Goal: Check status: Check status

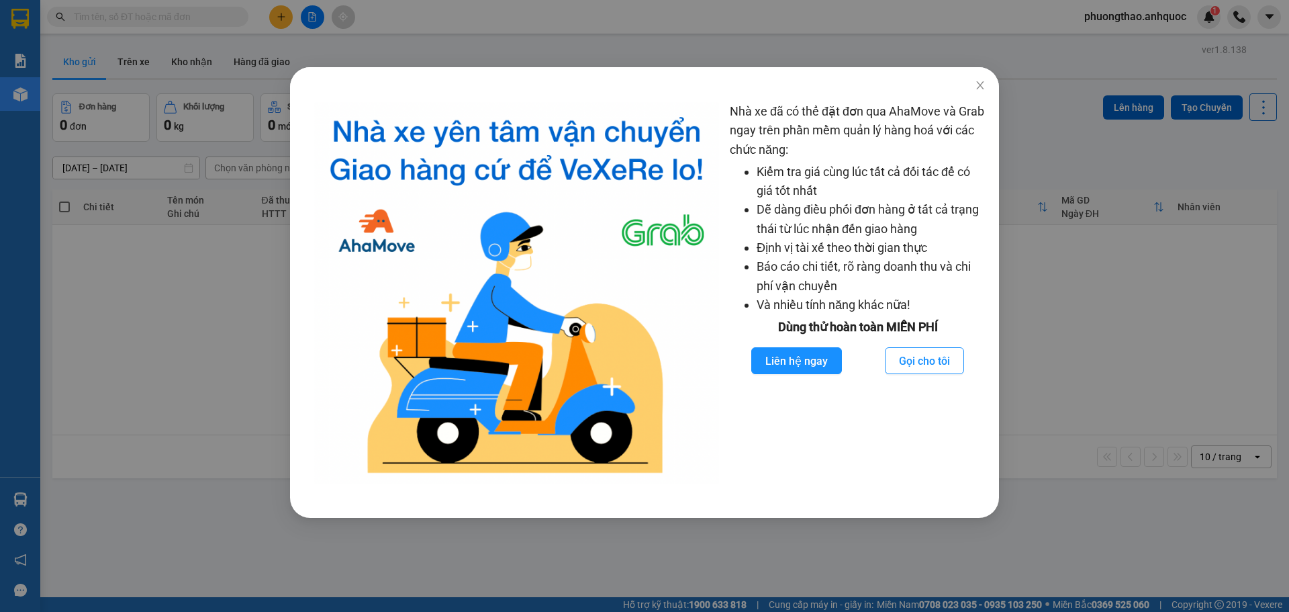
click at [981, 87] on div "Nhà xe đã có thể đặt đơn qua AhaMove và Grab ngay trên phần mềm quản lý hàng ho…" at bounding box center [644, 306] width 1289 height 612
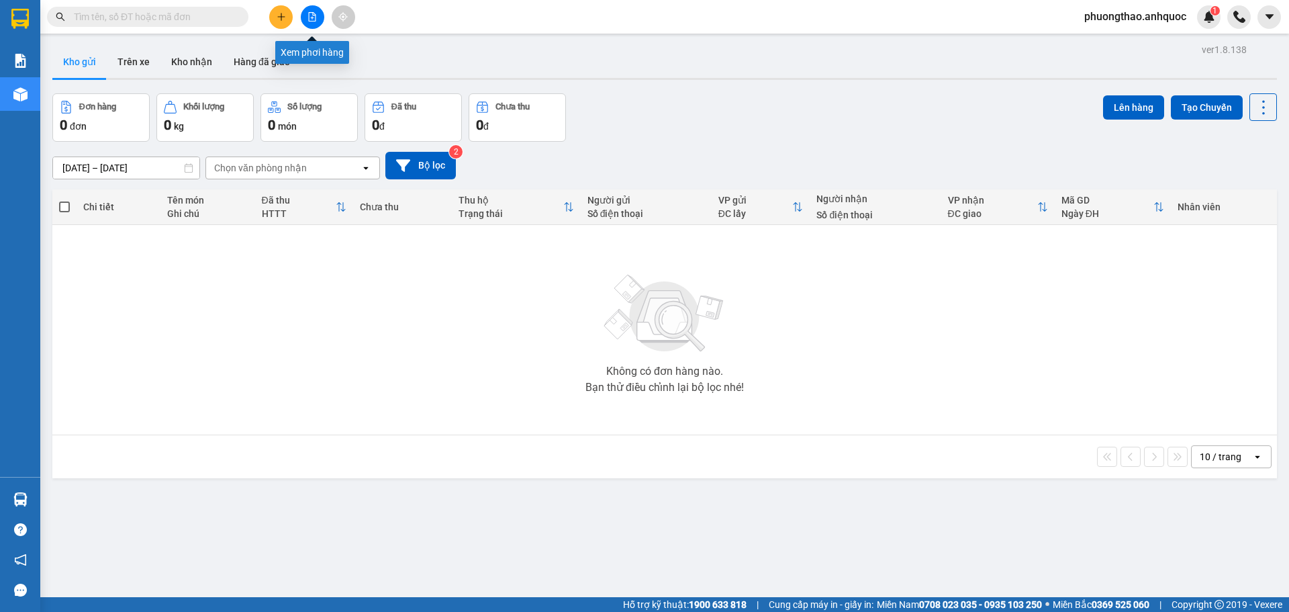
click at [309, 22] on button at bounding box center [313, 17] width 24 height 24
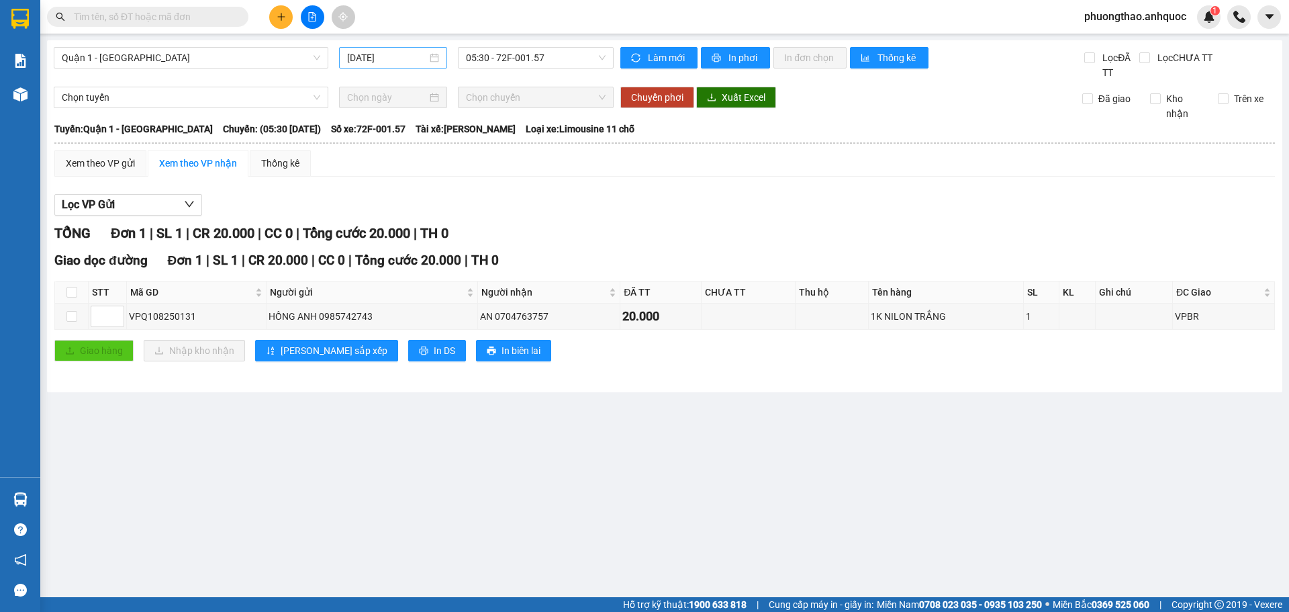
click at [368, 60] on input "[DATE]" at bounding box center [387, 57] width 80 height 15
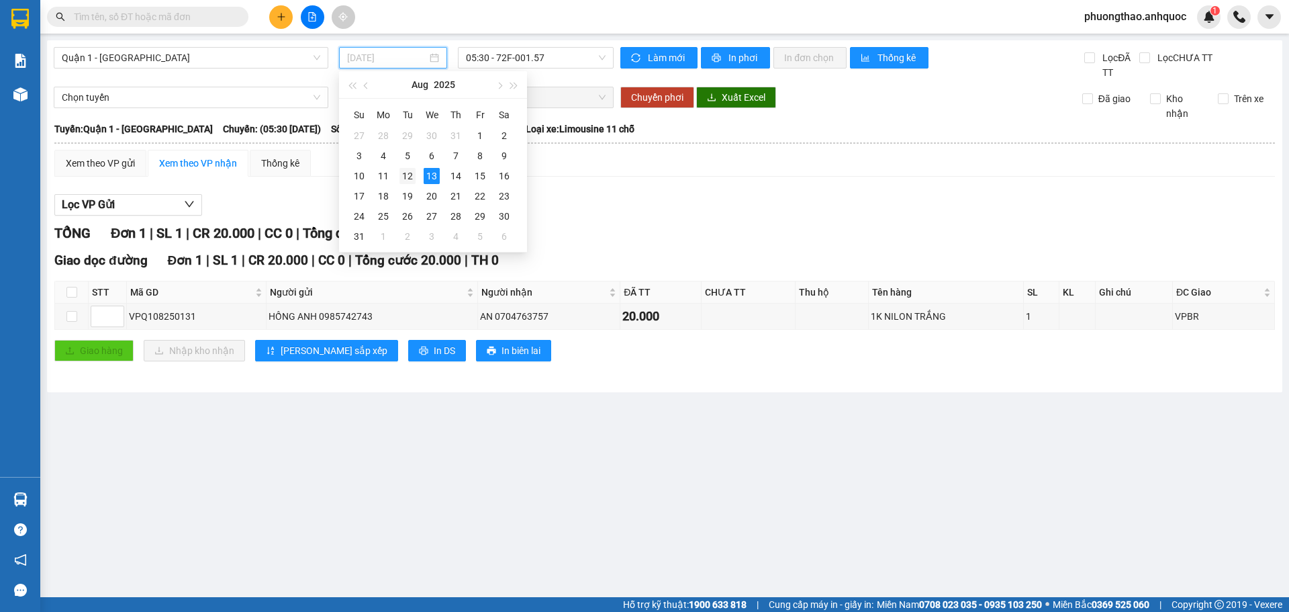
click at [416, 181] on td "12" at bounding box center [408, 176] width 24 height 20
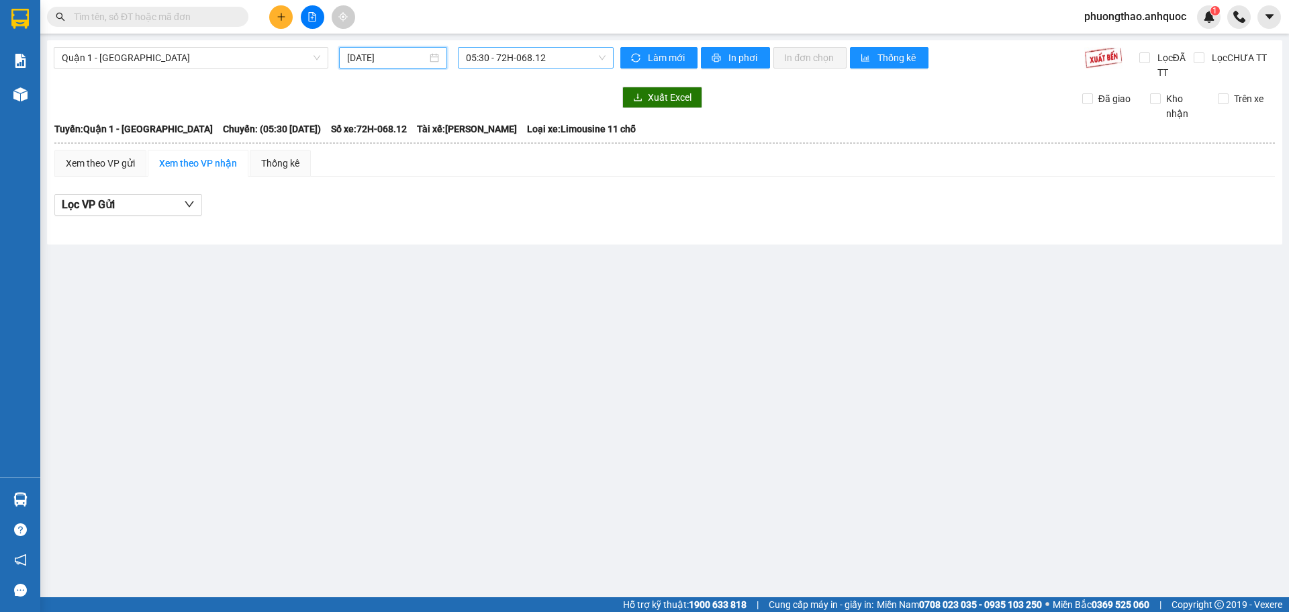
click at [528, 58] on span "05:30 - 72H-068.12" at bounding box center [536, 58] width 140 height 20
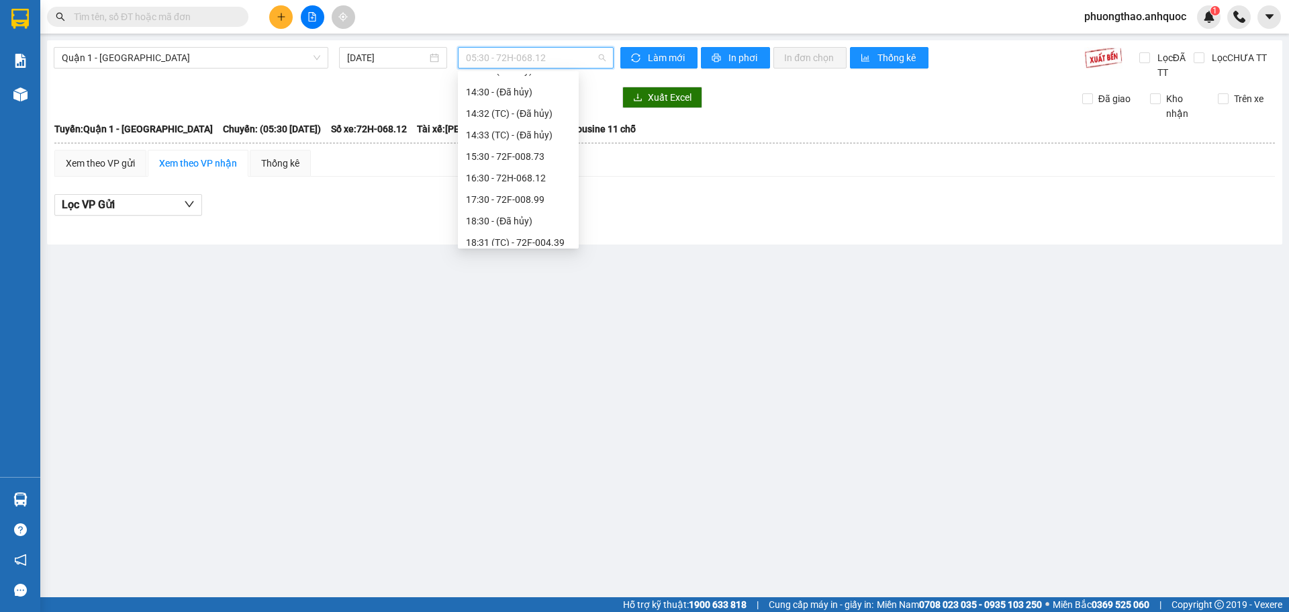
scroll to position [344, 0]
click at [520, 209] on div "20:30 - 72H-068.06" at bounding box center [518, 213] width 105 height 15
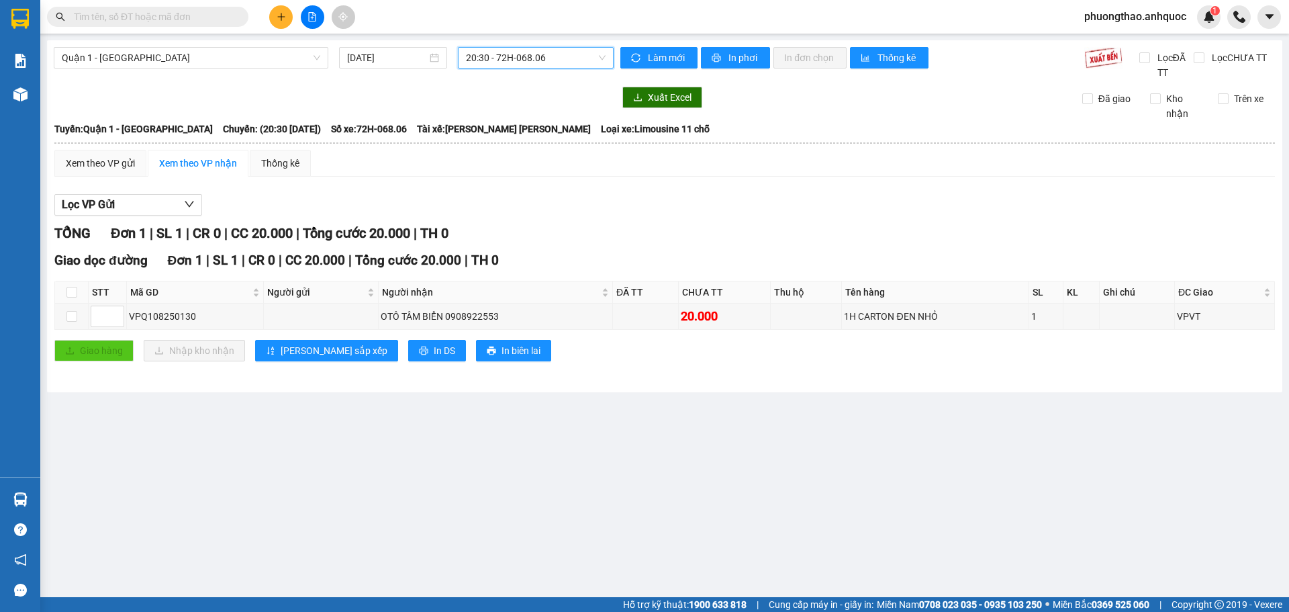
click at [522, 57] on span "20:30 - 72H-068.06" at bounding box center [536, 58] width 140 height 20
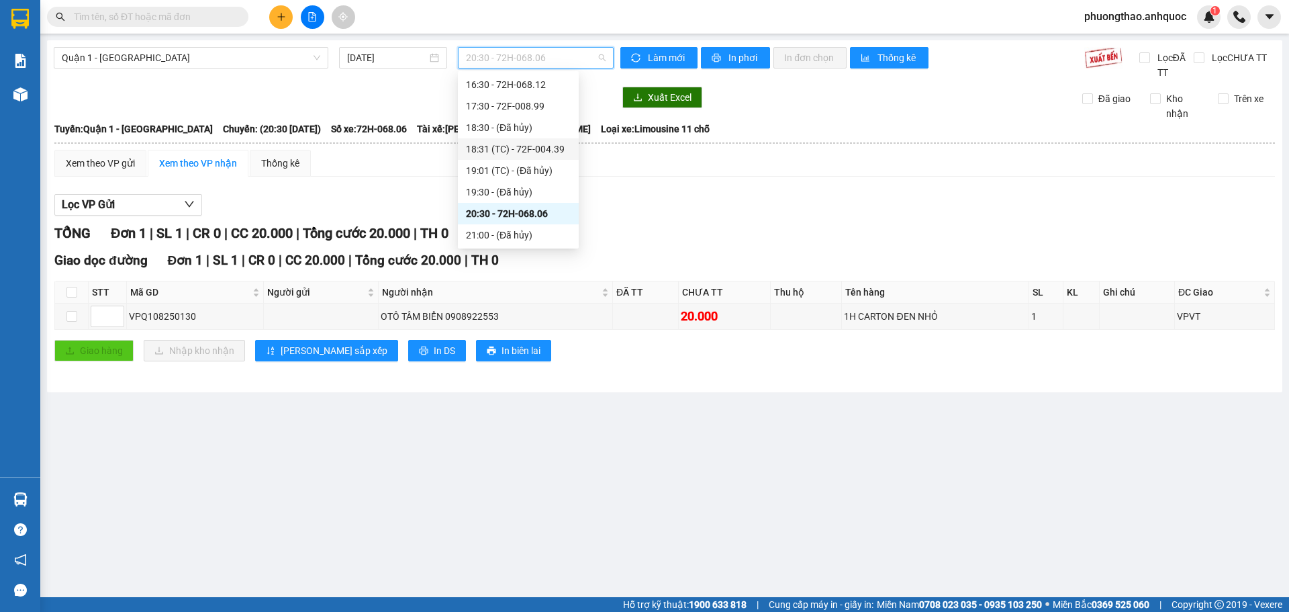
click at [522, 152] on div "18:31 (TC) - 72F-004.39" at bounding box center [518, 149] width 105 height 15
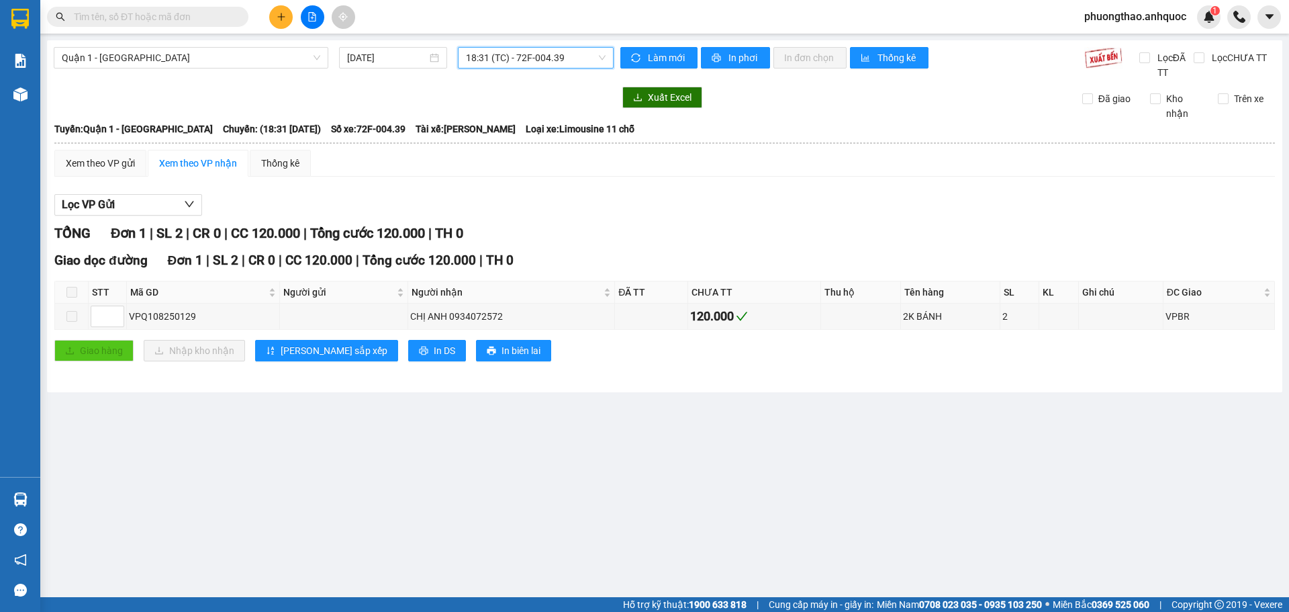
click at [523, 53] on span "18:31 (TC) - 72F-004.39" at bounding box center [536, 58] width 140 height 20
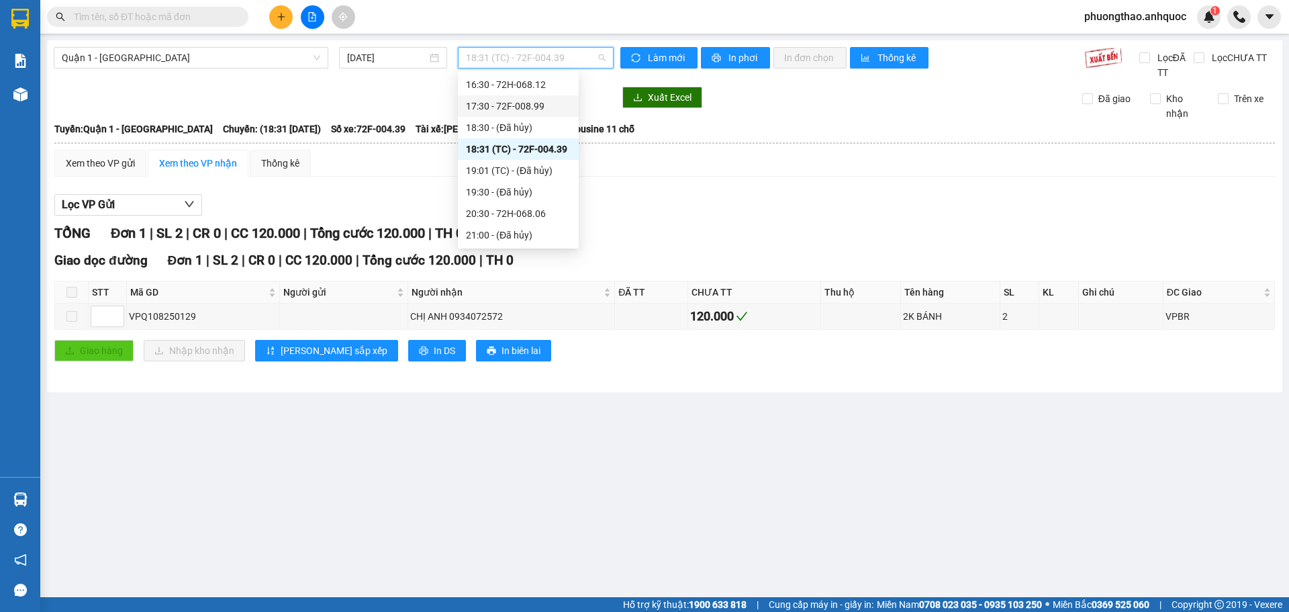
click at [527, 109] on div "17:30 - 72F-008.99" at bounding box center [518, 106] width 105 height 15
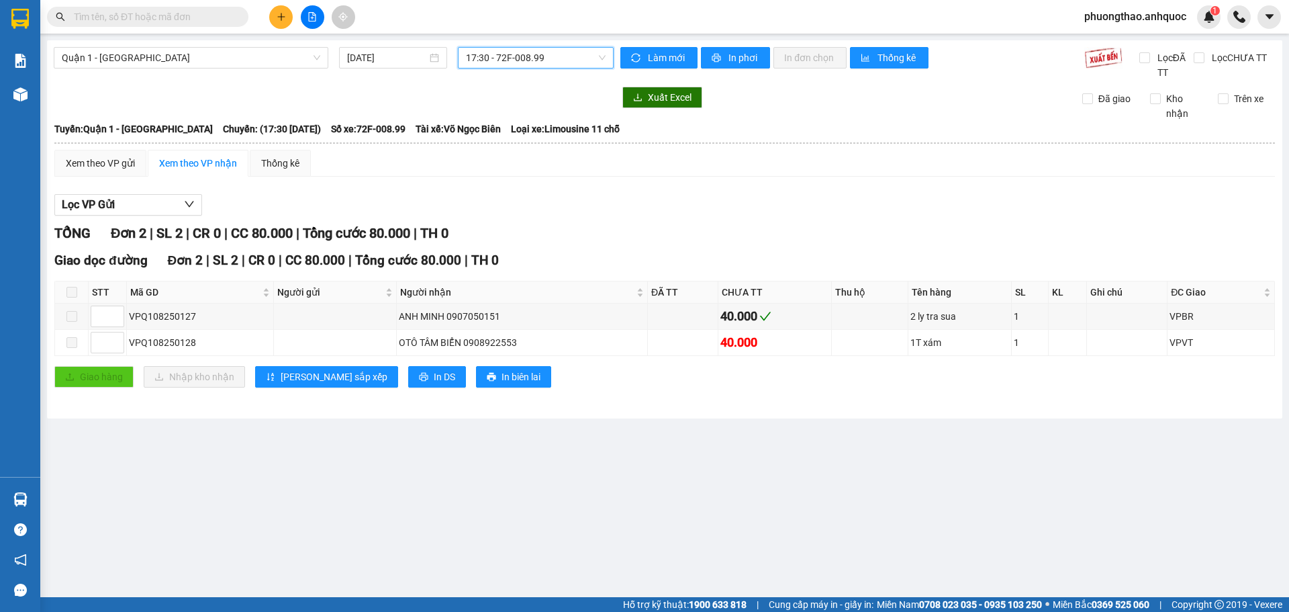
click at [517, 50] on span "17:30 - 72F-008.99" at bounding box center [536, 58] width 140 height 20
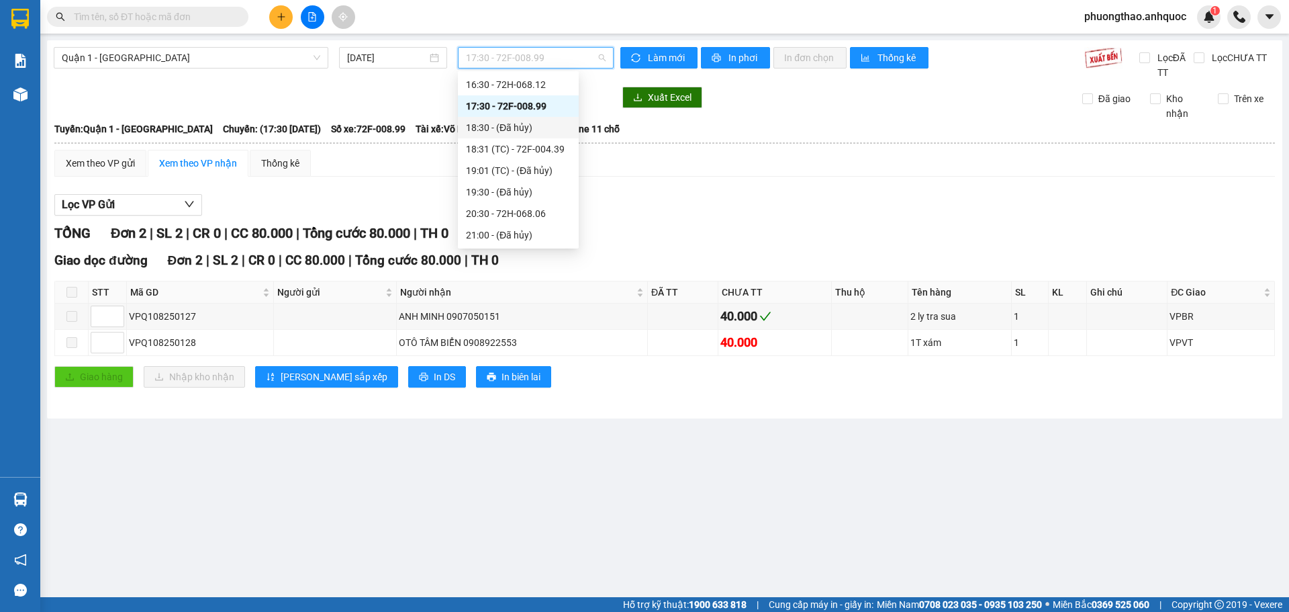
scroll to position [277, 0]
click at [527, 152] on div "16:30 - 72H-068.12" at bounding box center [518, 151] width 105 height 15
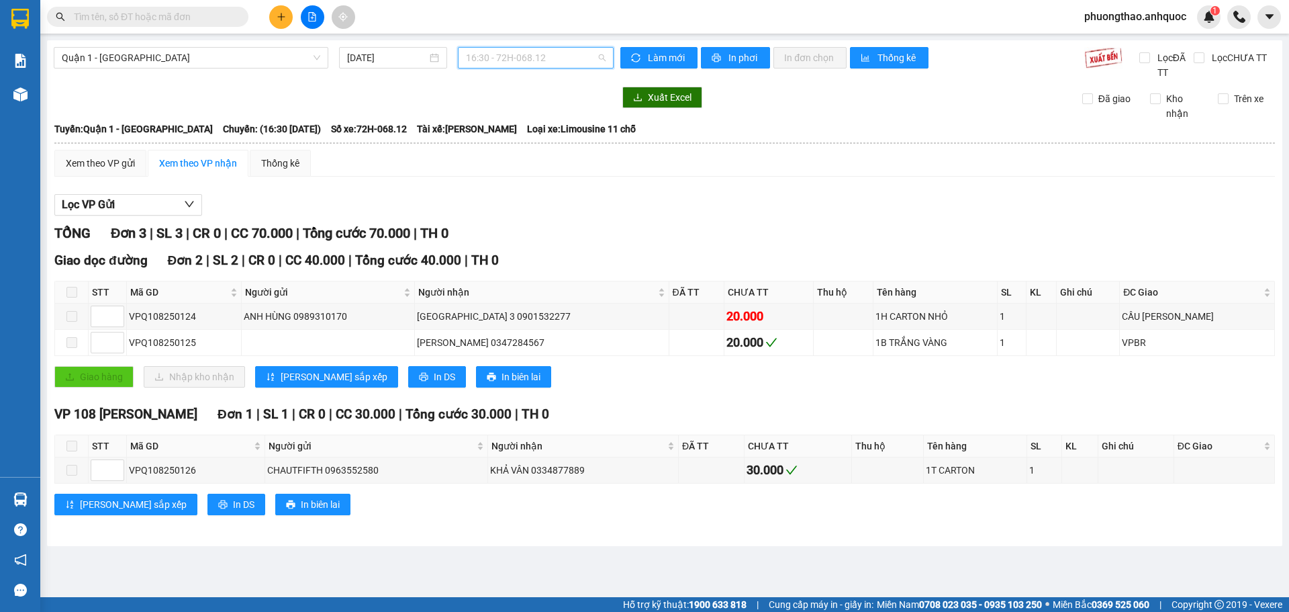
click at [542, 60] on span "16:30 - 72H-068.12" at bounding box center [536, 58] width 140 height 20
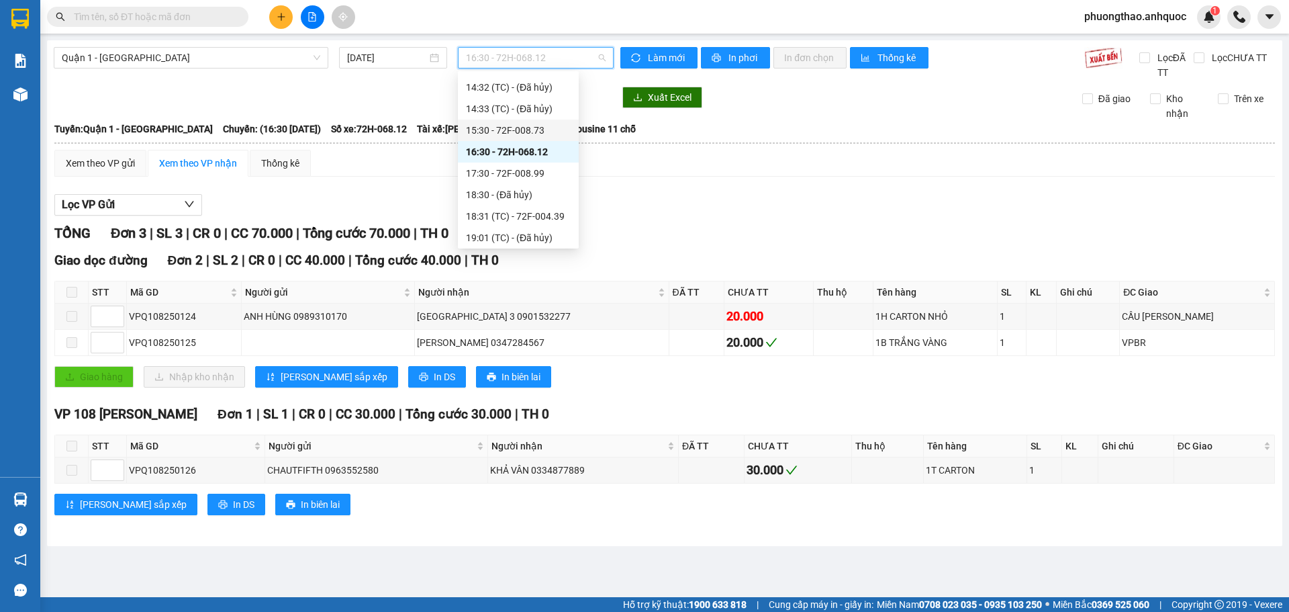
click at [535, 135] on div "15:30 - 72F-008.73" at bounding box center [518, 130] width 105 height 15
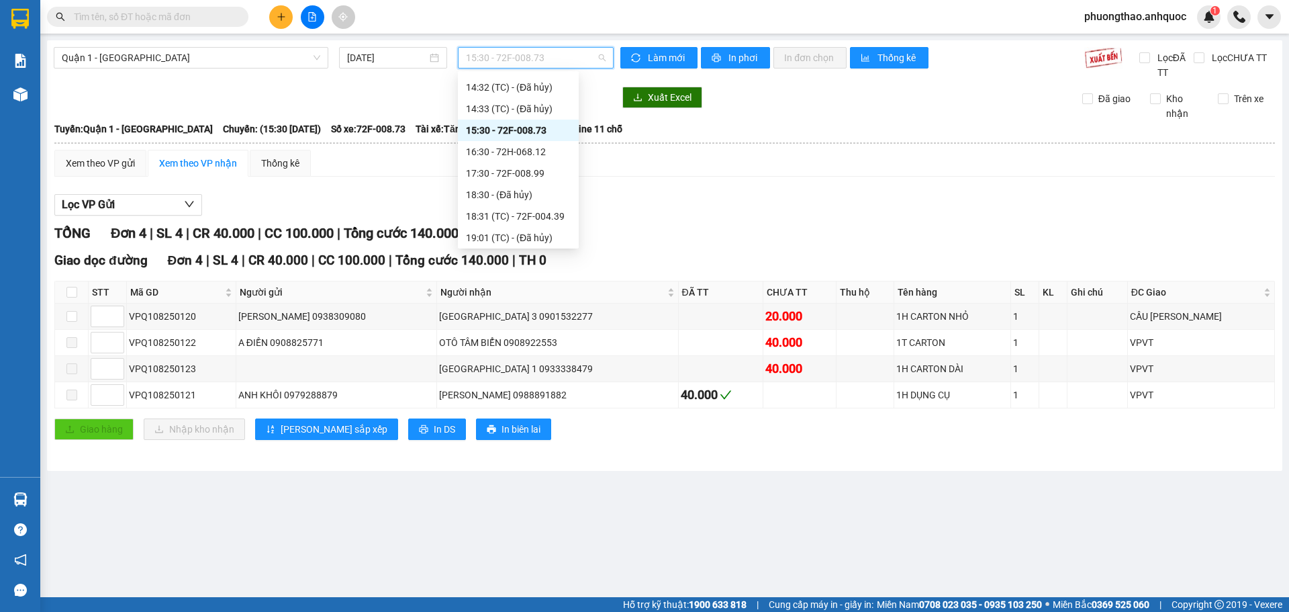
click at [560, 50] on span "15:30 - 72F-008.73" at bounding box center [536, 58] width 140 height 20
click at [558, 160] on div "16:30 - 72H-068.12" at bounding box center [518, 151] width 121 height 21
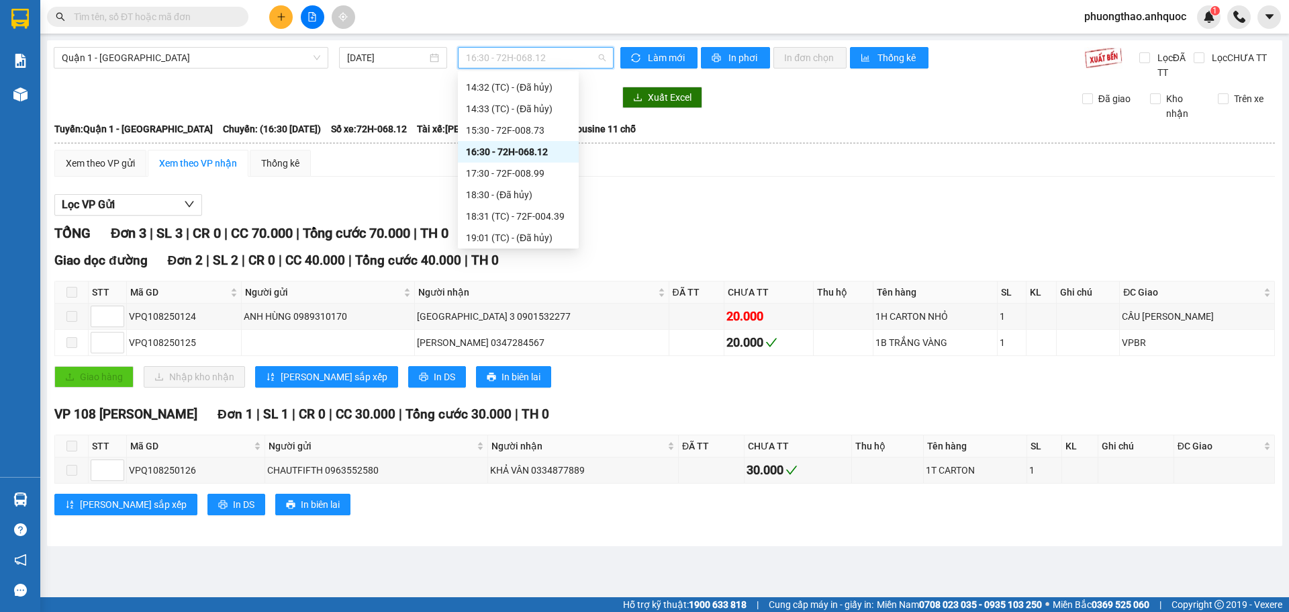
click at [506, 58] on span "16:30 - 72H-068.12" at bounding box center [536, 58] width 140 height 20
click at [521, 138] on div "15:30 - 72F-008.73" at bounding box center [518, 130] width 121 height 21
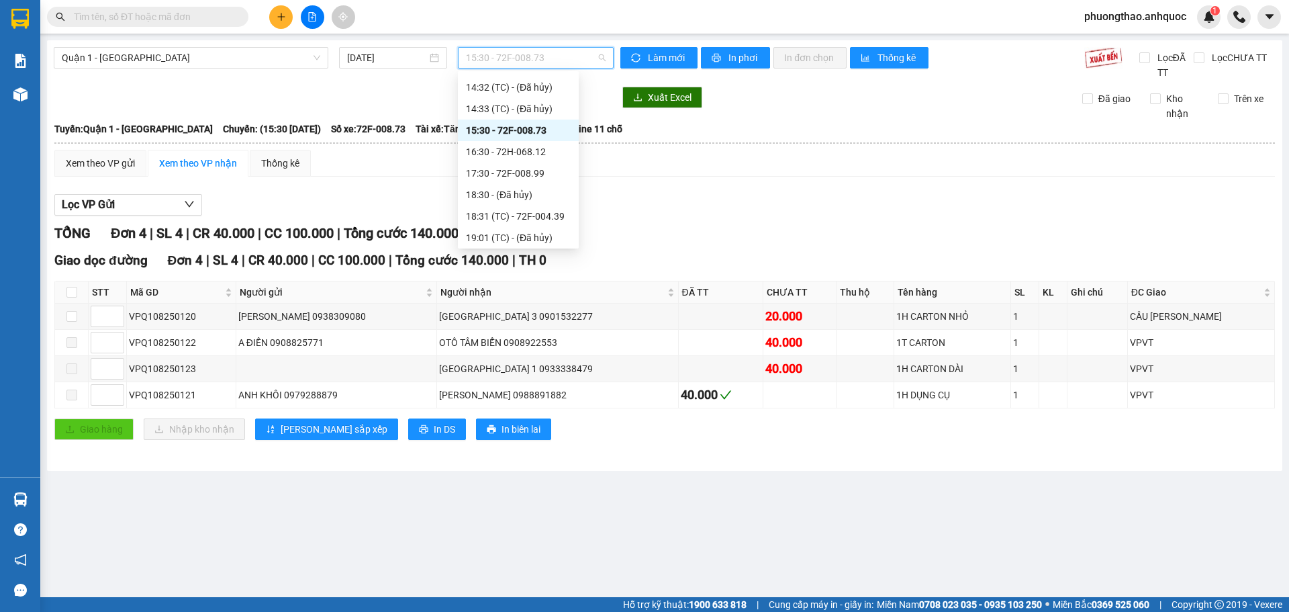
click at [523, 62] on span "15:30 - 72F-008.73" at bounding box center [536, 58] width 140 height 20
click at [396, 64] on input "[DATE]" at bounding box center [387, 57] width 80 height 15
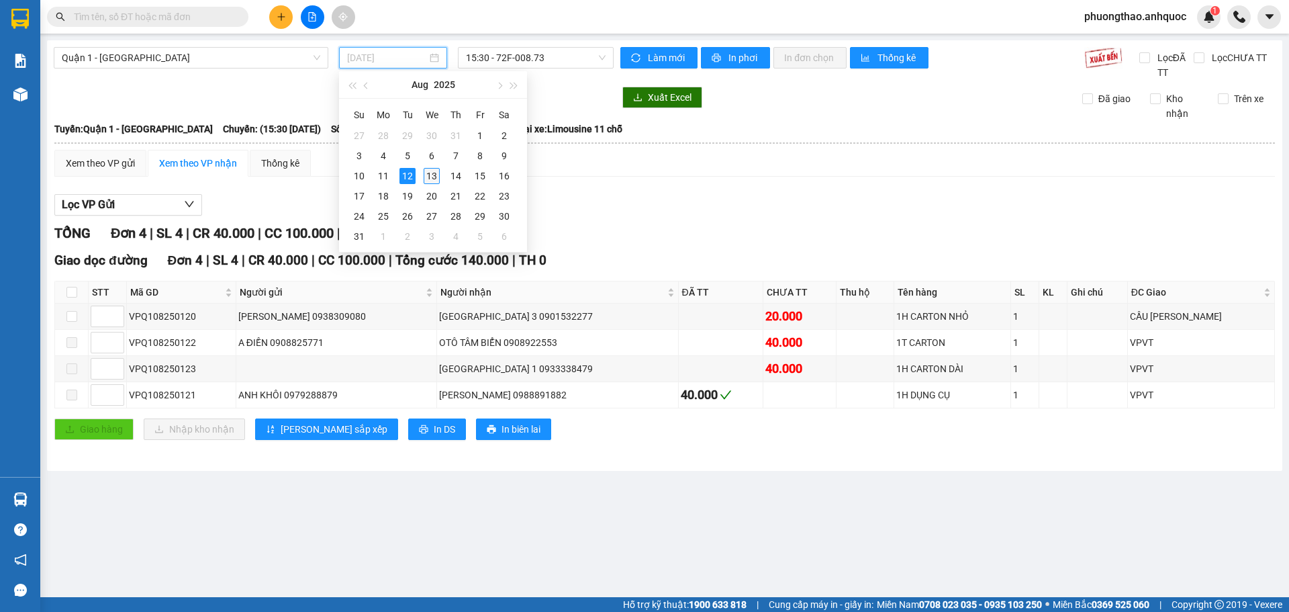
click at [428, 174] on div "13" at bounding box center [432, 176] width 16 height 16
type input "[DATE]"
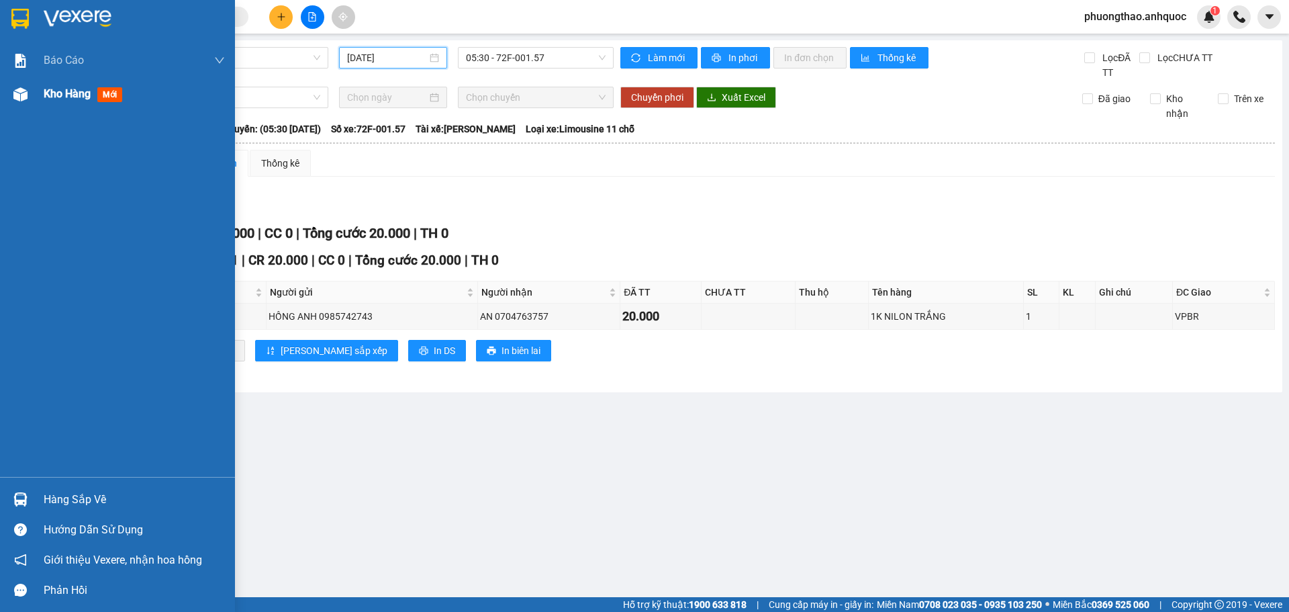
click at [30, 99] on div at bounding box center [21, 95] width 24 height 24
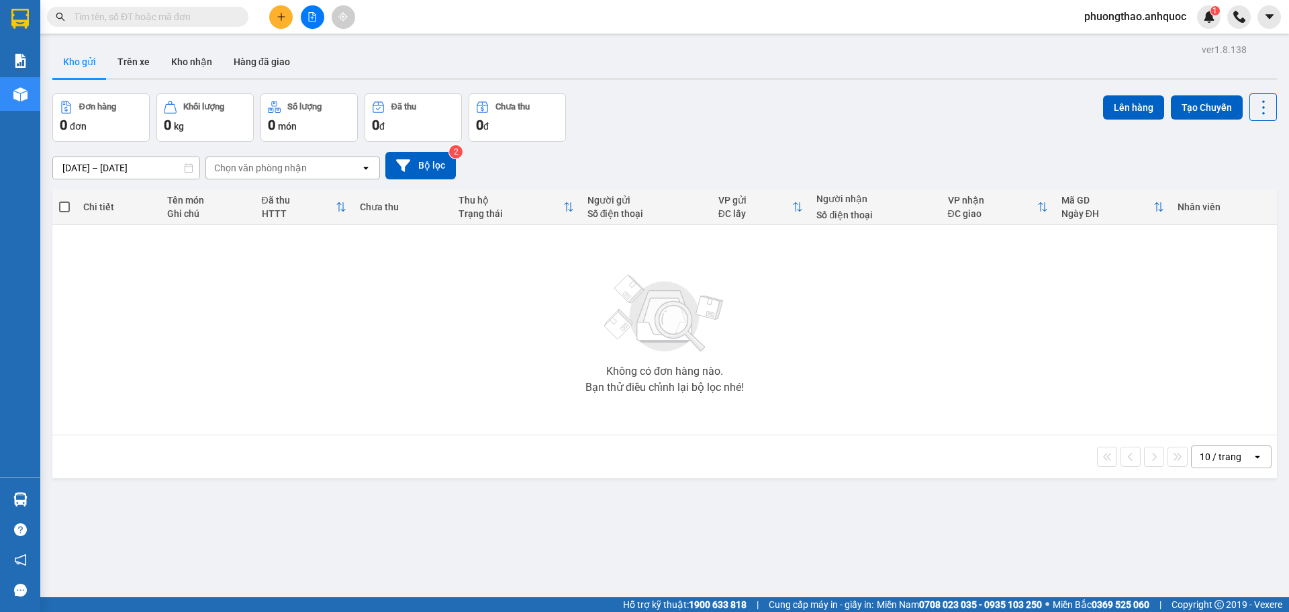
click at [279, 9] on button at bounding box center [281, 17] width 24 height 24
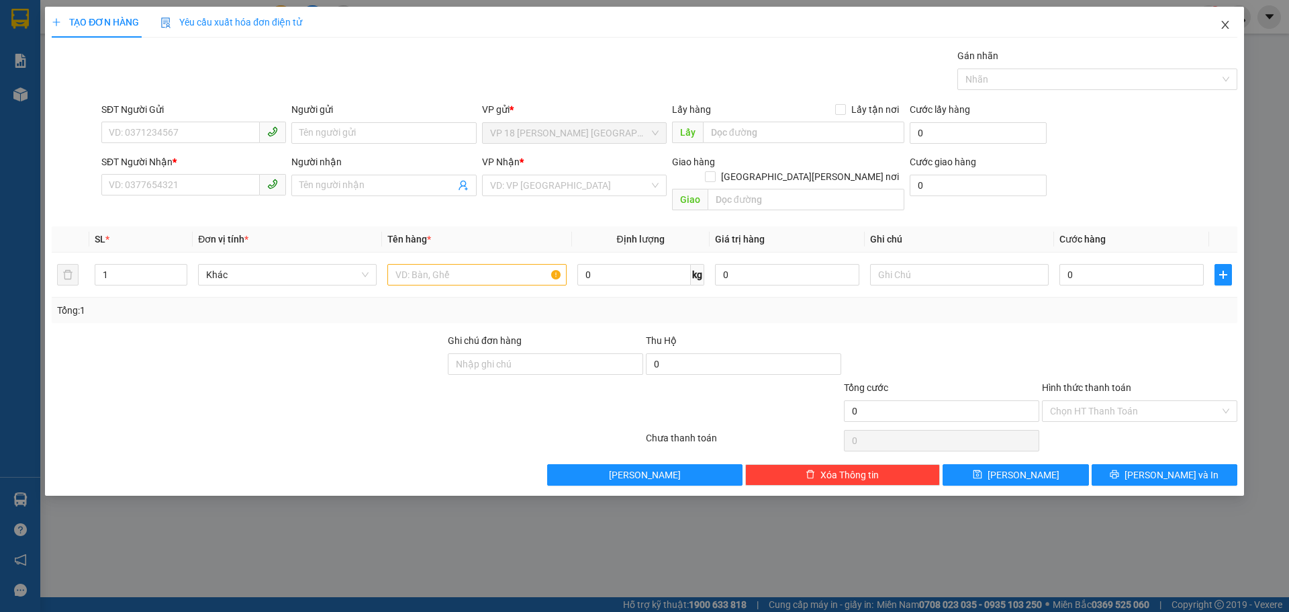
click at [1228, 29] on icon "close" at bounding box center [1225, 24] width 11 height 11
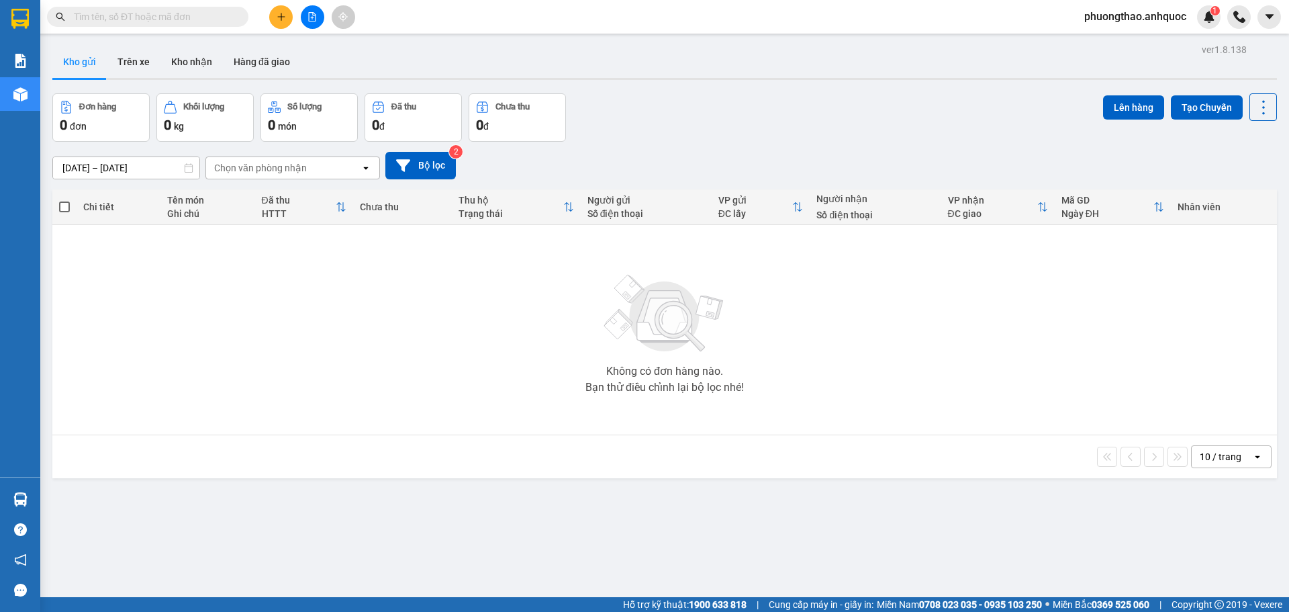
click at [156, 19] on input "text" at bounding box center [153, 16] width 158 height 15
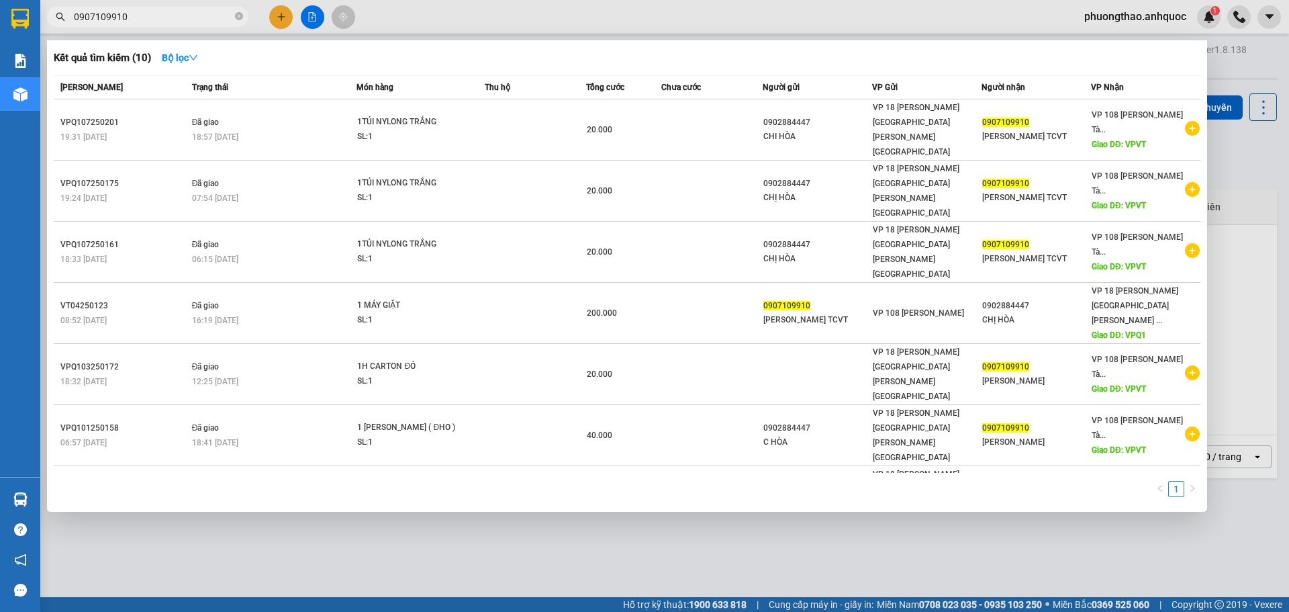
type input "0907109910"
click at [554, 524] on div at bounding box center [644, 306] width 1289 height 612
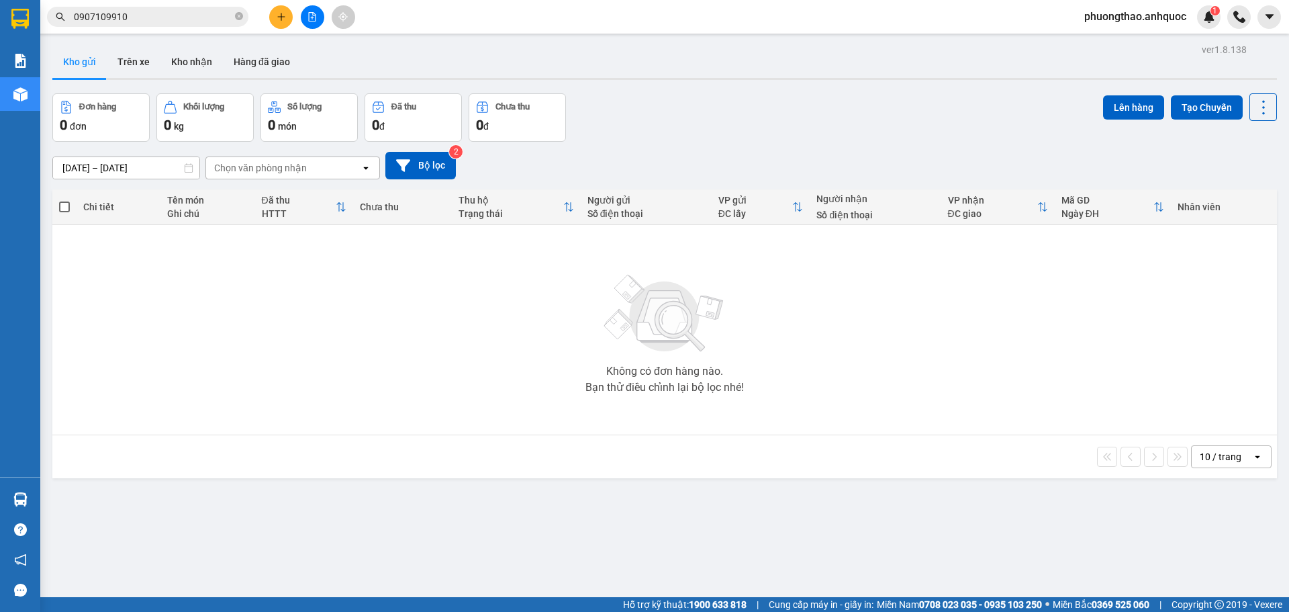
click at [212, 351] on div "Không có đơn hàng nào. Bạn thử điều chỉnh lại bộ lọc nhé!" at bounding box center [665, 329] width 1212 height 201
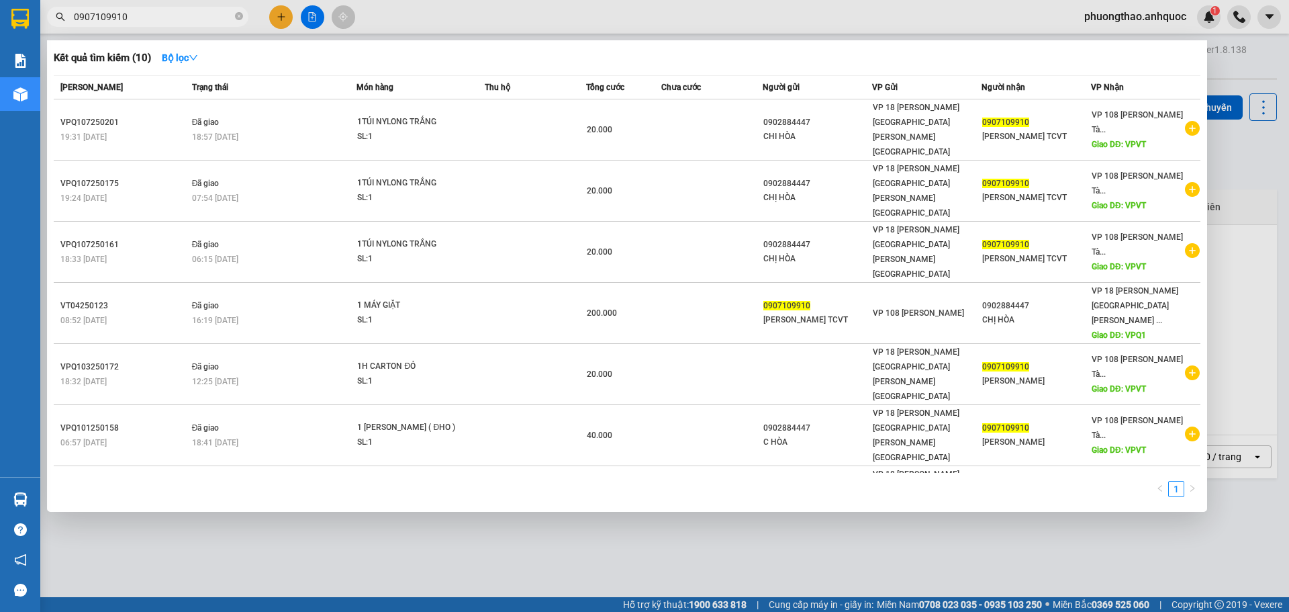
click at [148, 21] on input "0907109910" at bounding box center [153, 16] width 158 height 15
click at [264, 559] on div at bounding box center [644, 306] width 1289 height 612
click at [236, 19] on icon "close-circle" at bounding box center [239, 16] width 8 height 8
